Goal: Find specific page/section: Find specific page/section

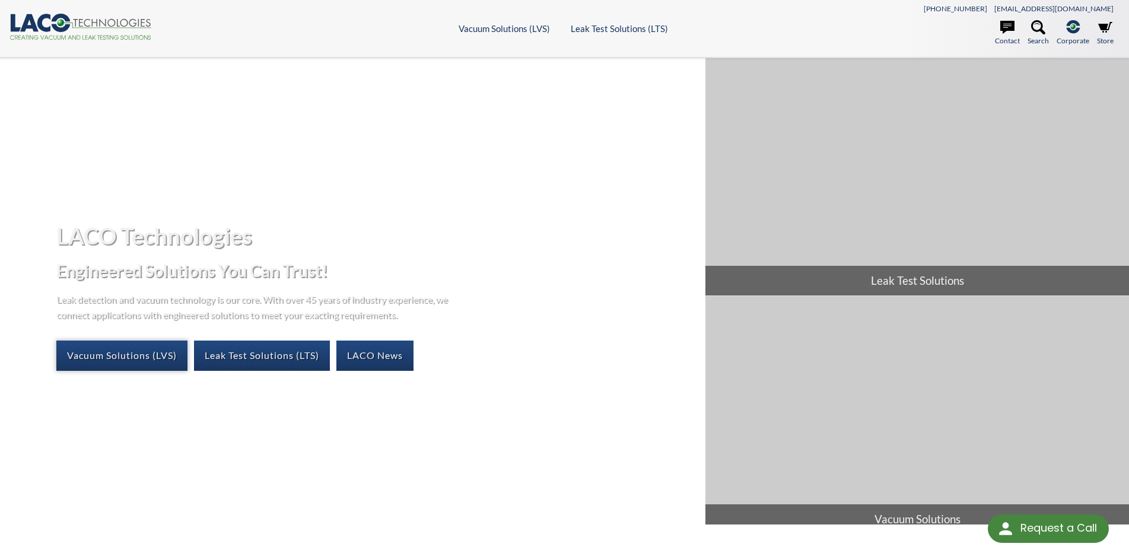
click at [141, 346] on link "Vacuum Solutions (LVS)" at bounding box center [121, 355] width 131 height 30
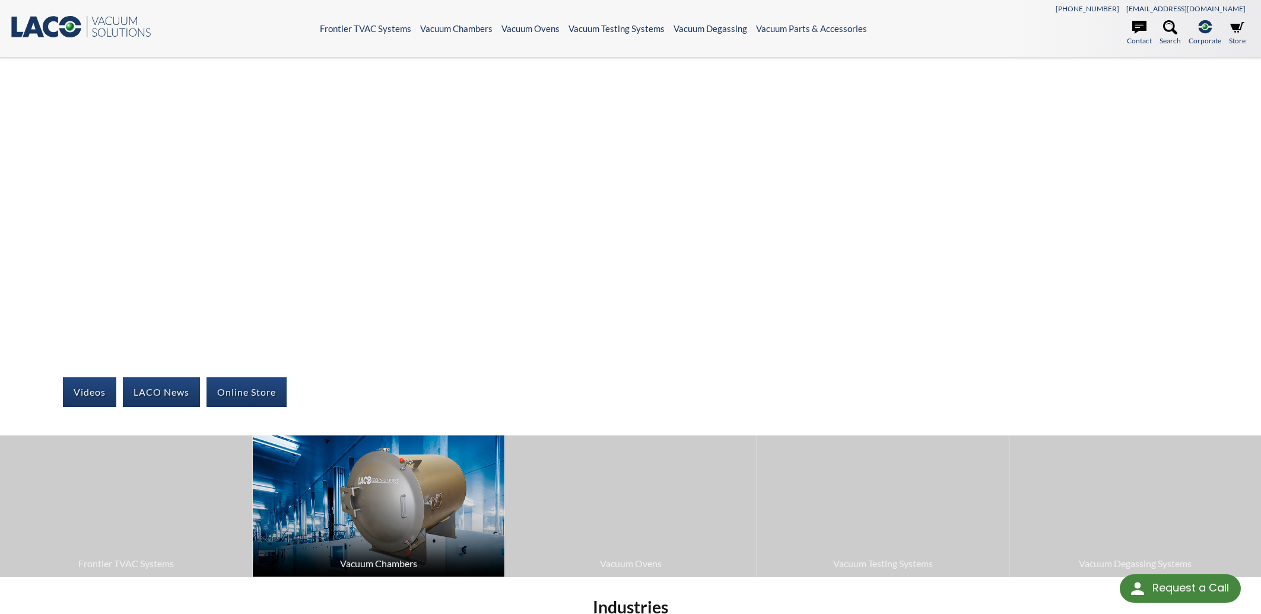
click at [386, 495] on img at bounding box center [379, 505] width 252 height 141
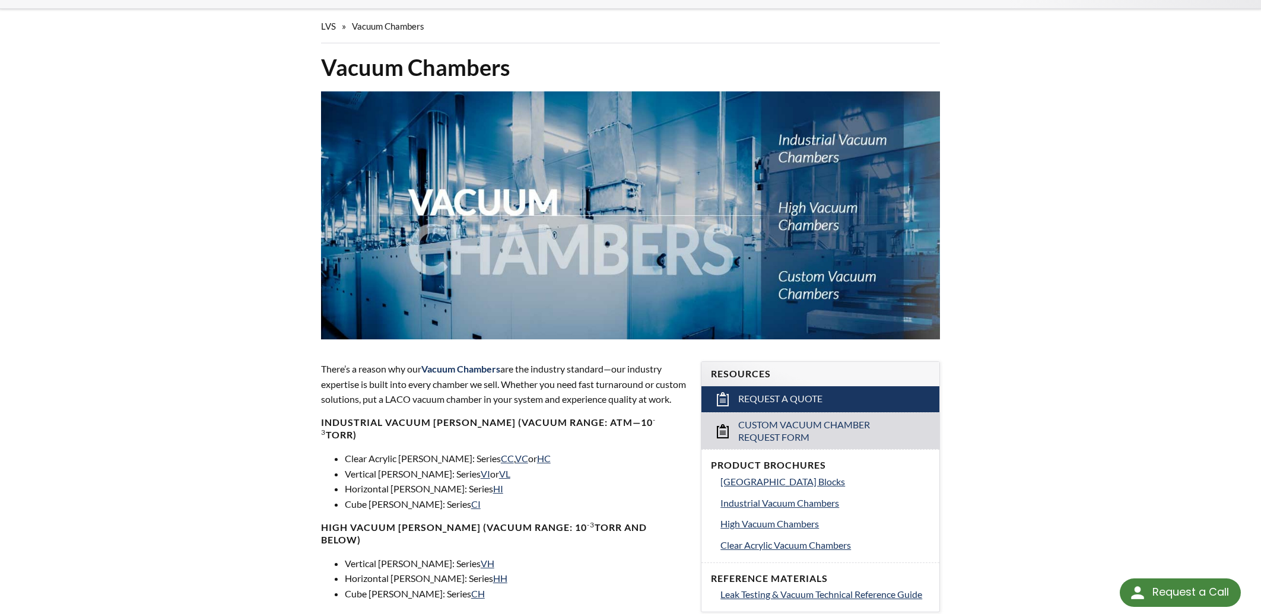
scroll to position [127, 0]
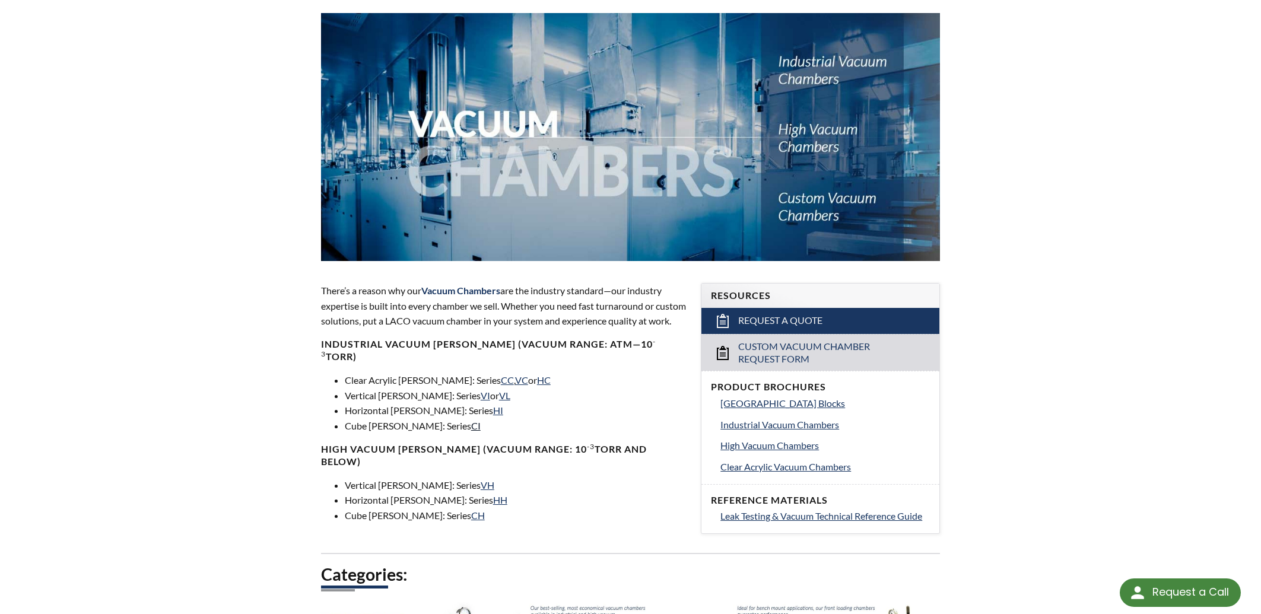
click at [471, 427] on link "CI" at bounding box center [475, 425] width 9 height 11
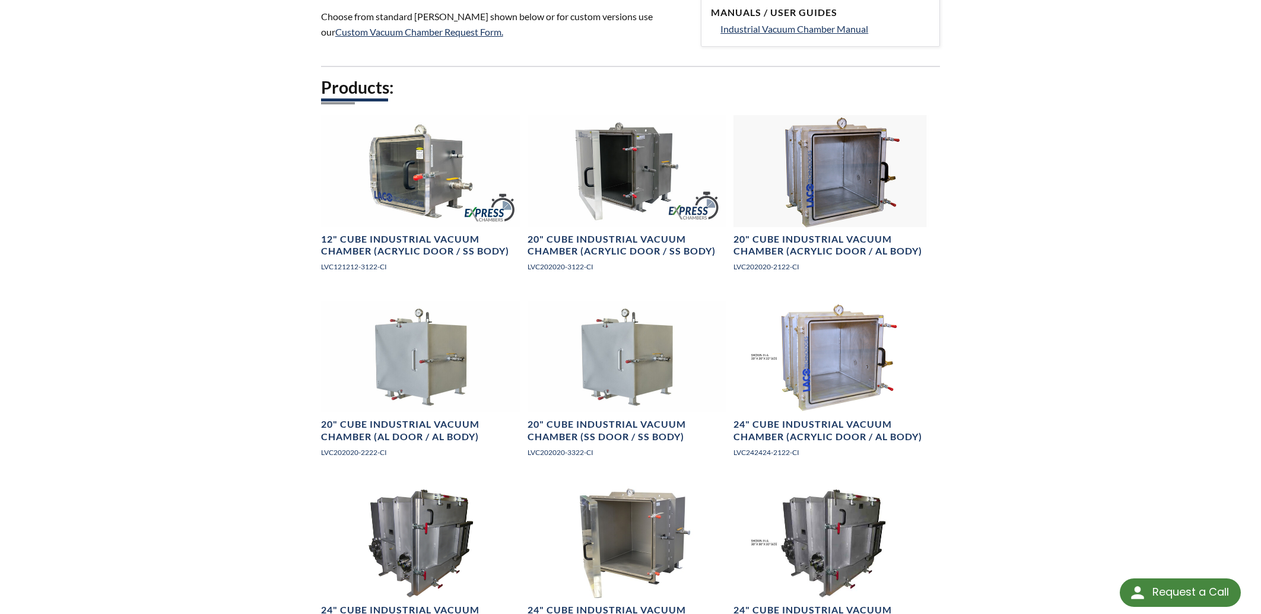
scroll to position [763, 0]
